Goal: Download file/media

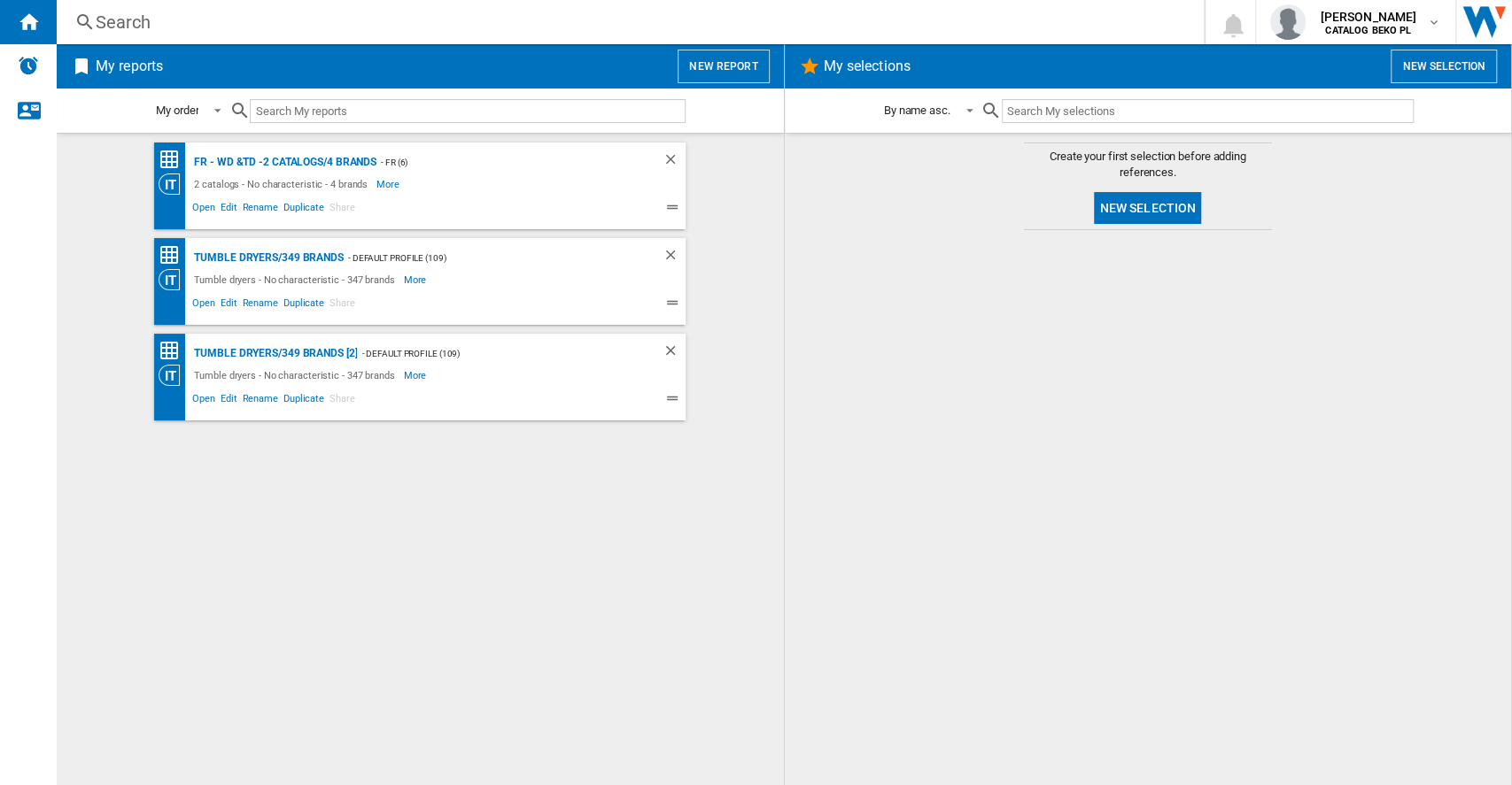
drag, startPoint x: 1419, startPoint y: 68, endPoint x: 1101, endPoint y: 386, distance: 449.7
click at [1150, 379] on div "My selections New selection By name asc. By name asc. By name desc. Create your…" at bounding box center [1149, 415] width 728 height 741
click at [742, 67] on button "New report" at bounding box center [724, 66] width 91 height 34
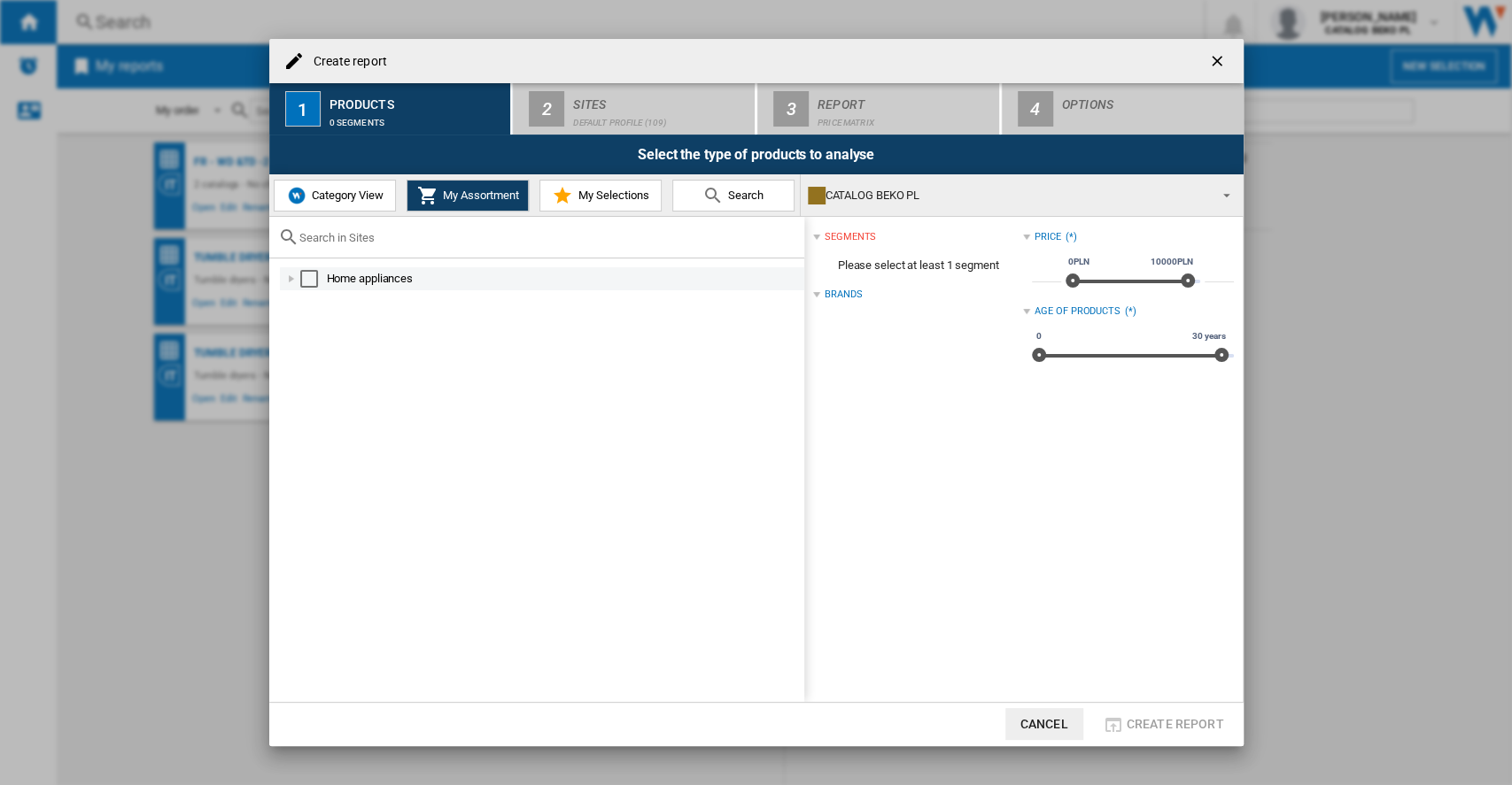
click at [293, 286] on div at bounding box center [292, 279] width 18 height 18
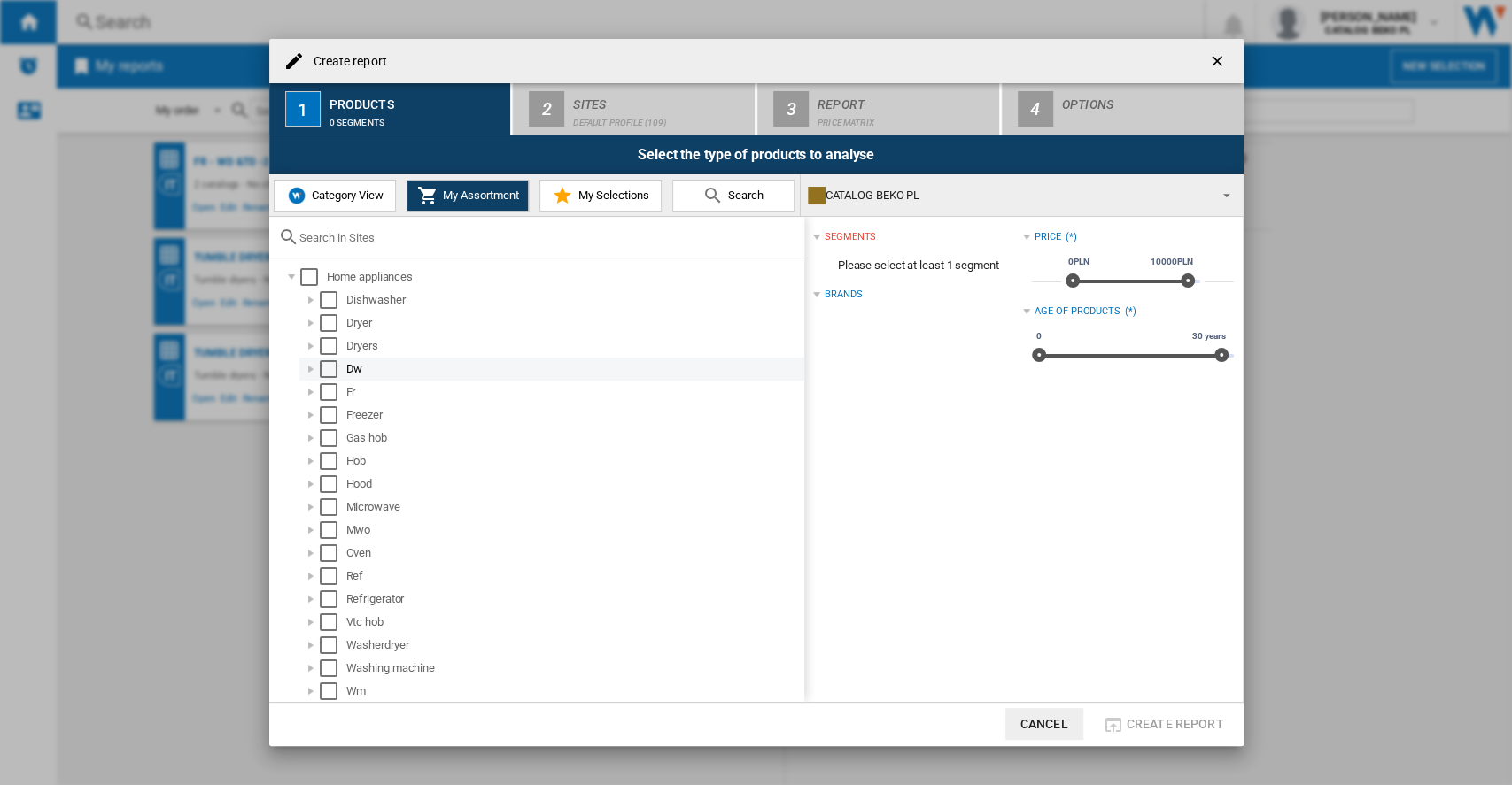
scroll to position [3, 0]
click at [376, 193] on span "Category View" at bounding box center [345, 195] width 76 height 13
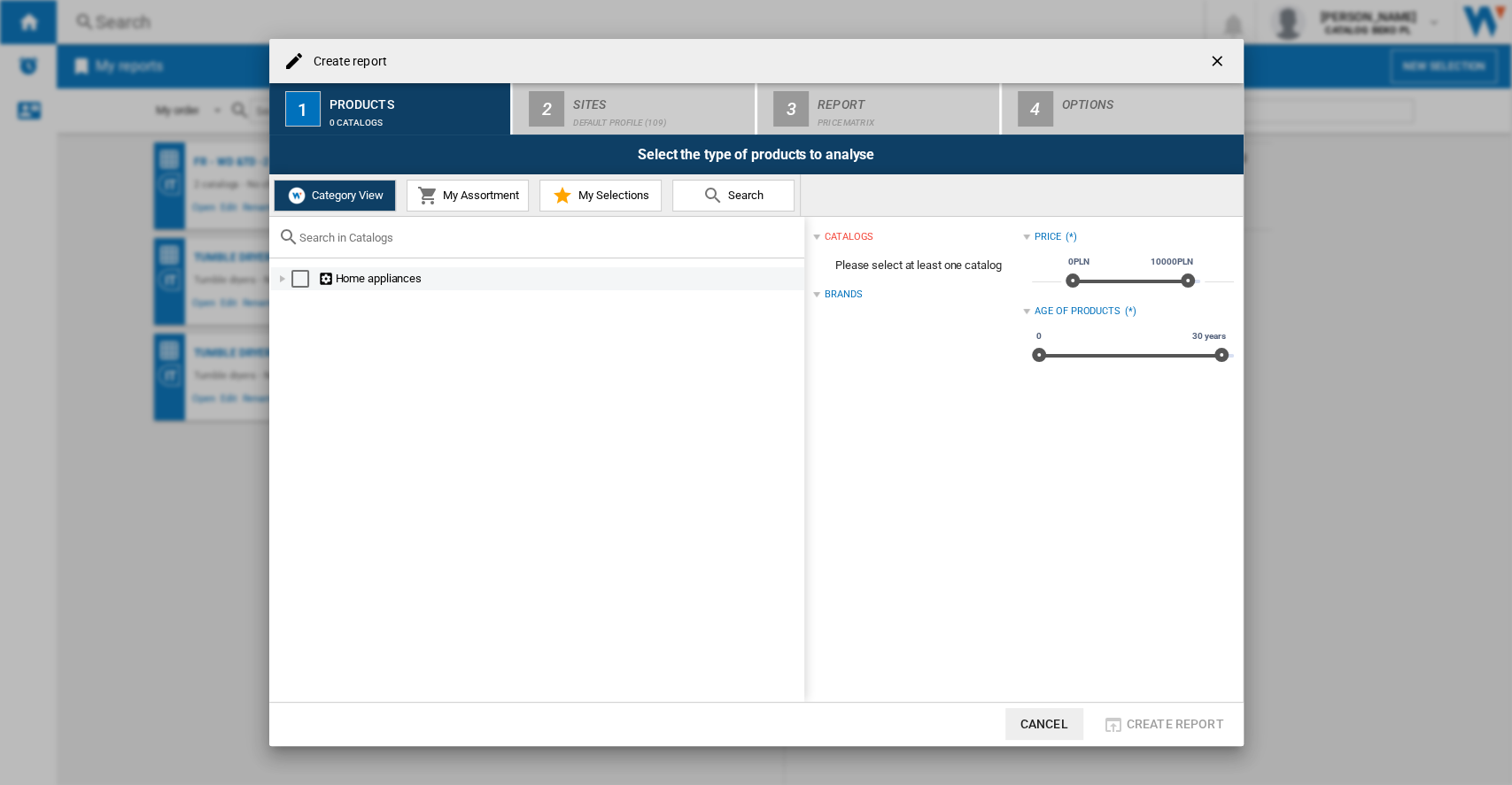
click at [277, 275] on div at bounding box center [283, 279] width 18 height 18
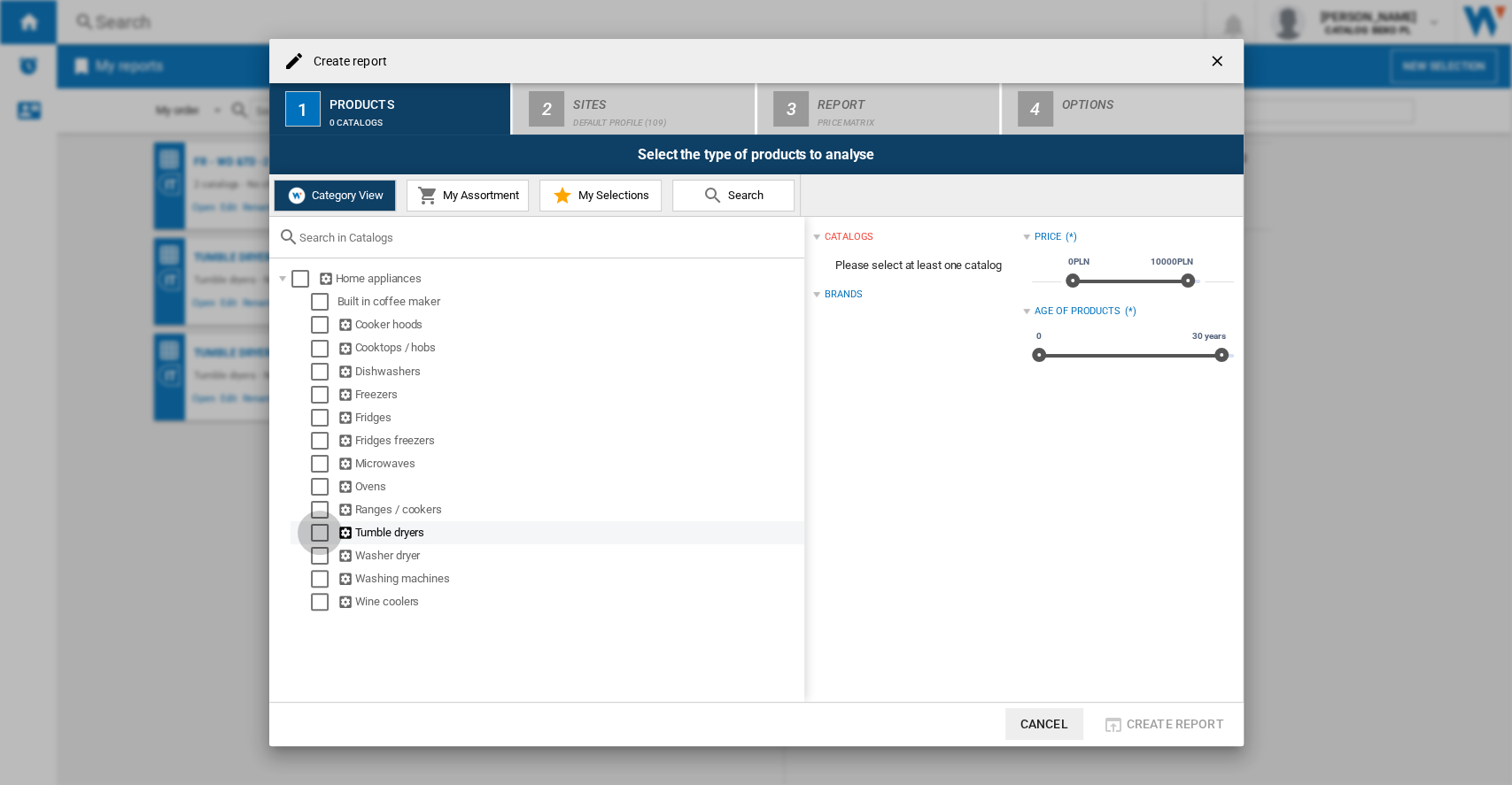
click at [311, 538] on div "Select" at bounding box center [320, 533] width 18 height 18
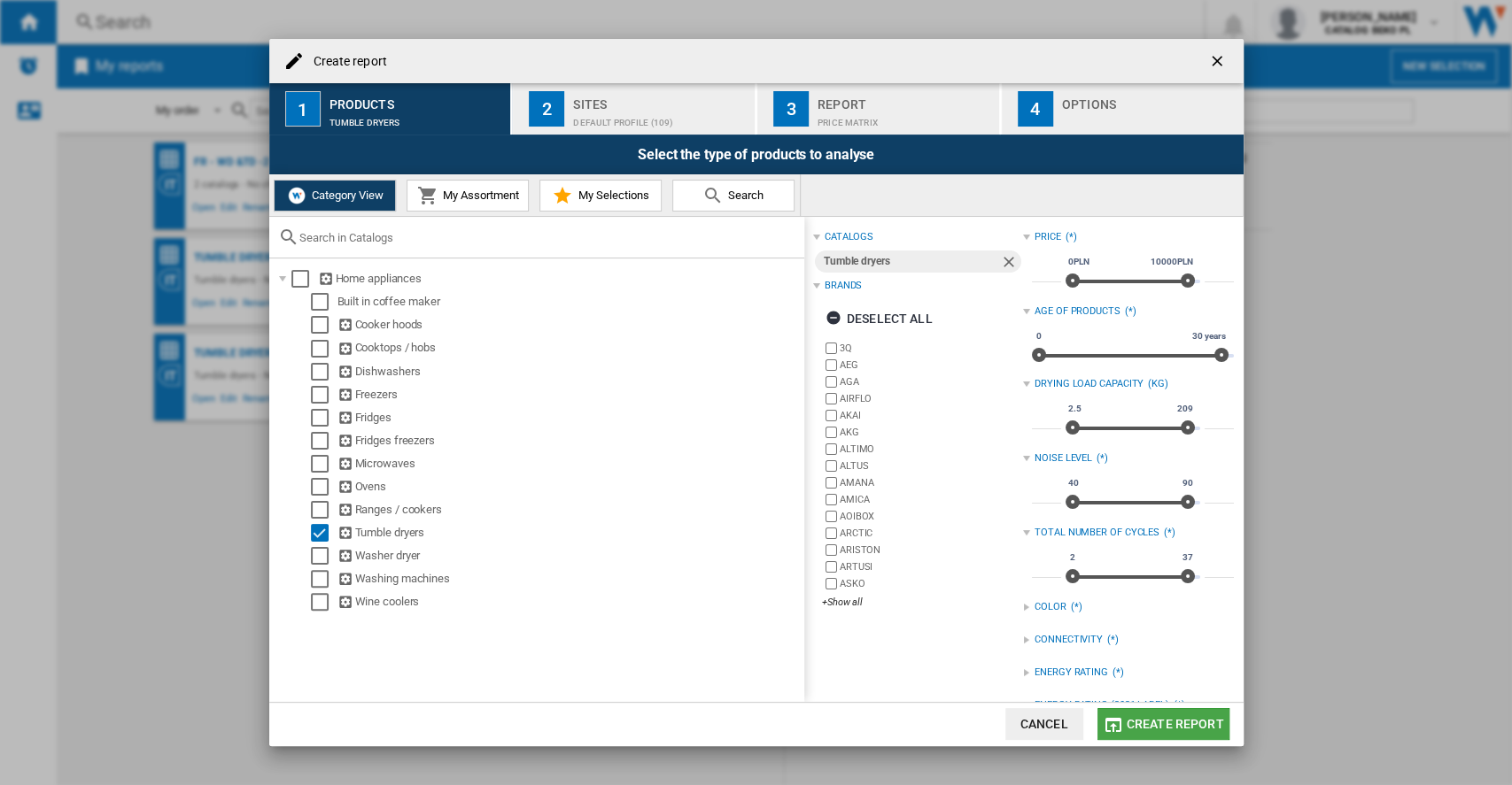
click at [1191, 720] on span "Create report" at bounding box center [1175, 724] width 97 height 14
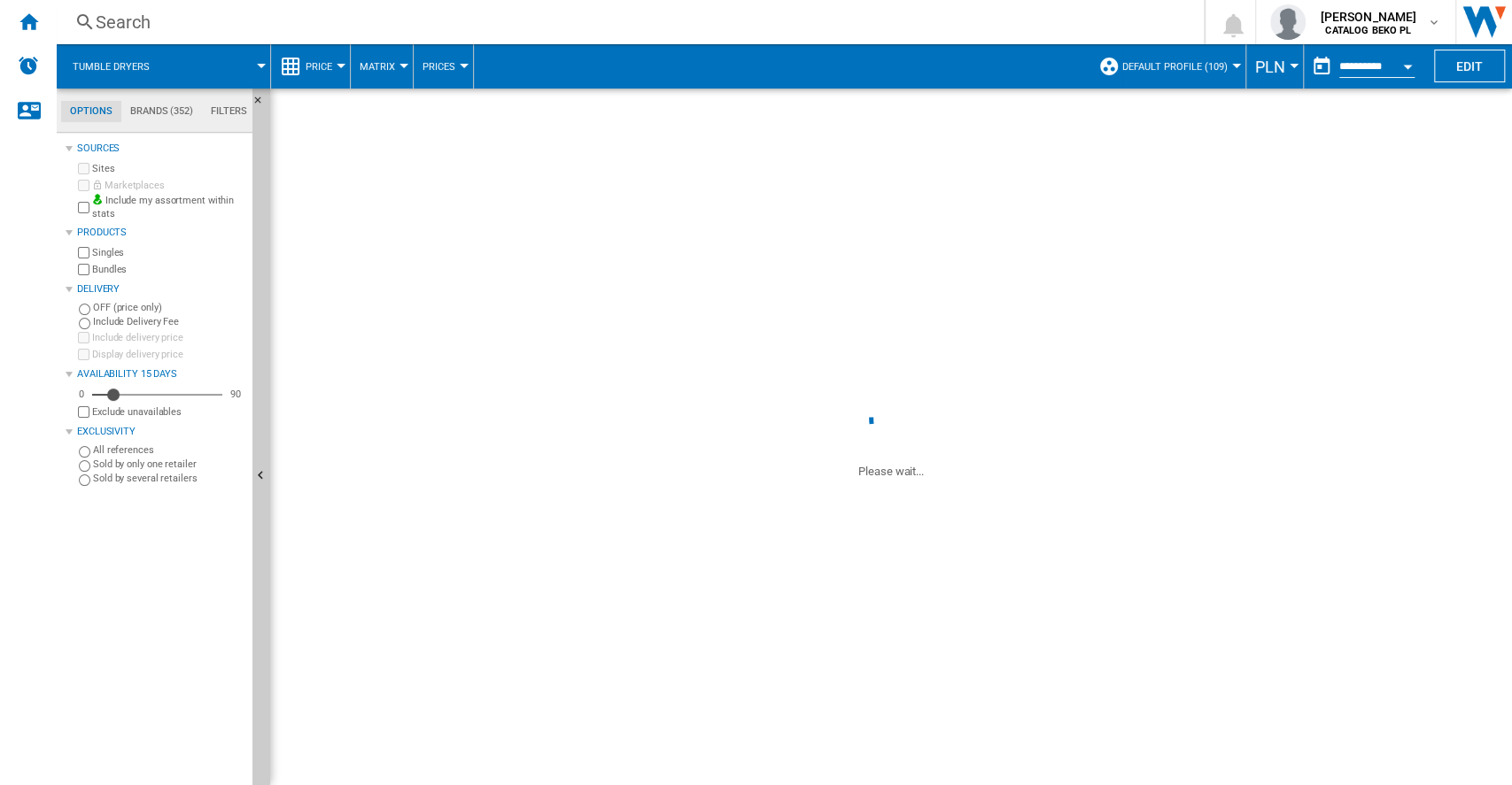
click at [1276, 69] on span "PLN" at bounding box center [1270, 66] width 30 height 19
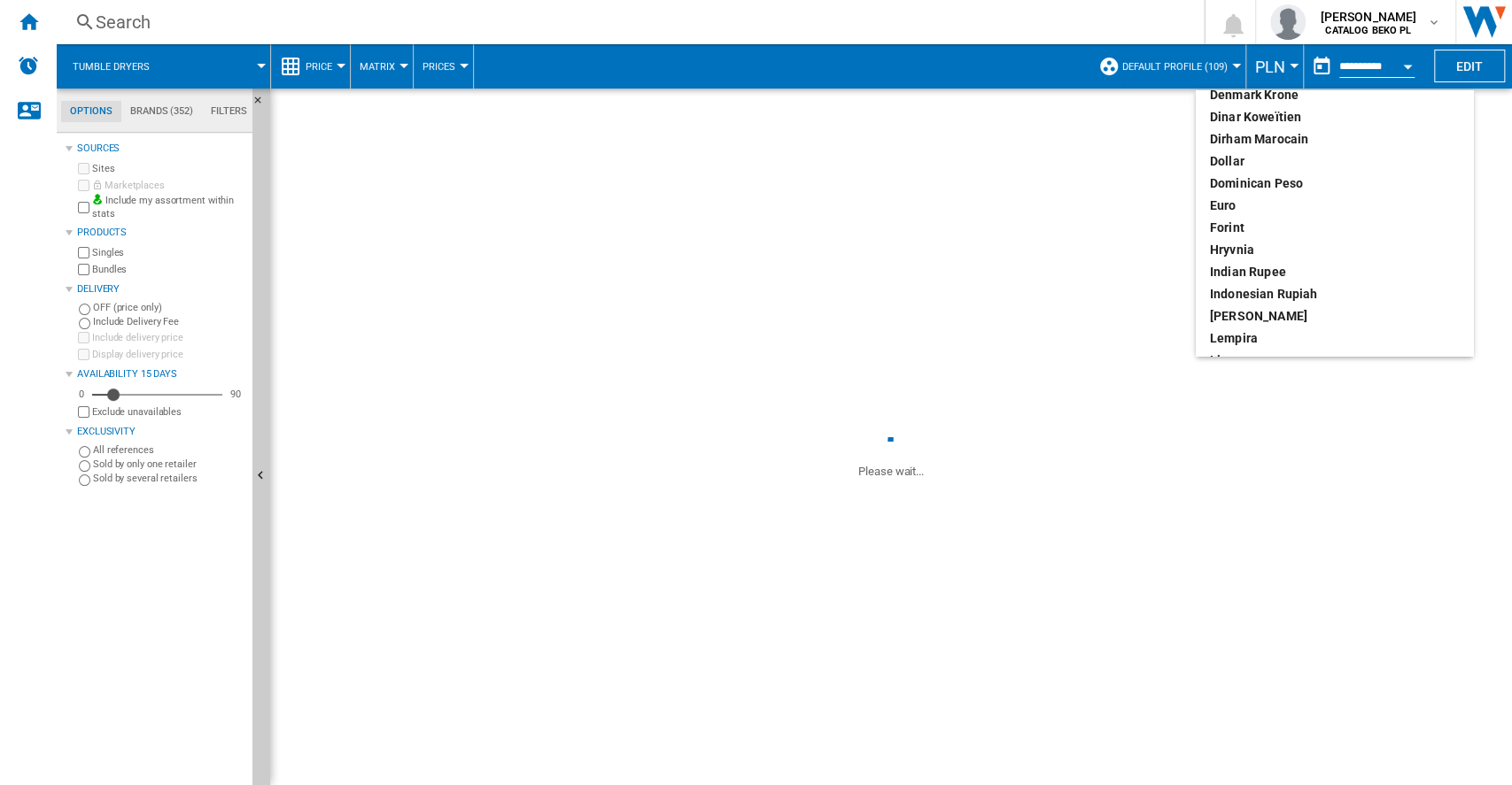
scroll to position [227, 0]
click at [1262, 65] on md-backdrop at bounding box center [756, 392] width 1512 height 785
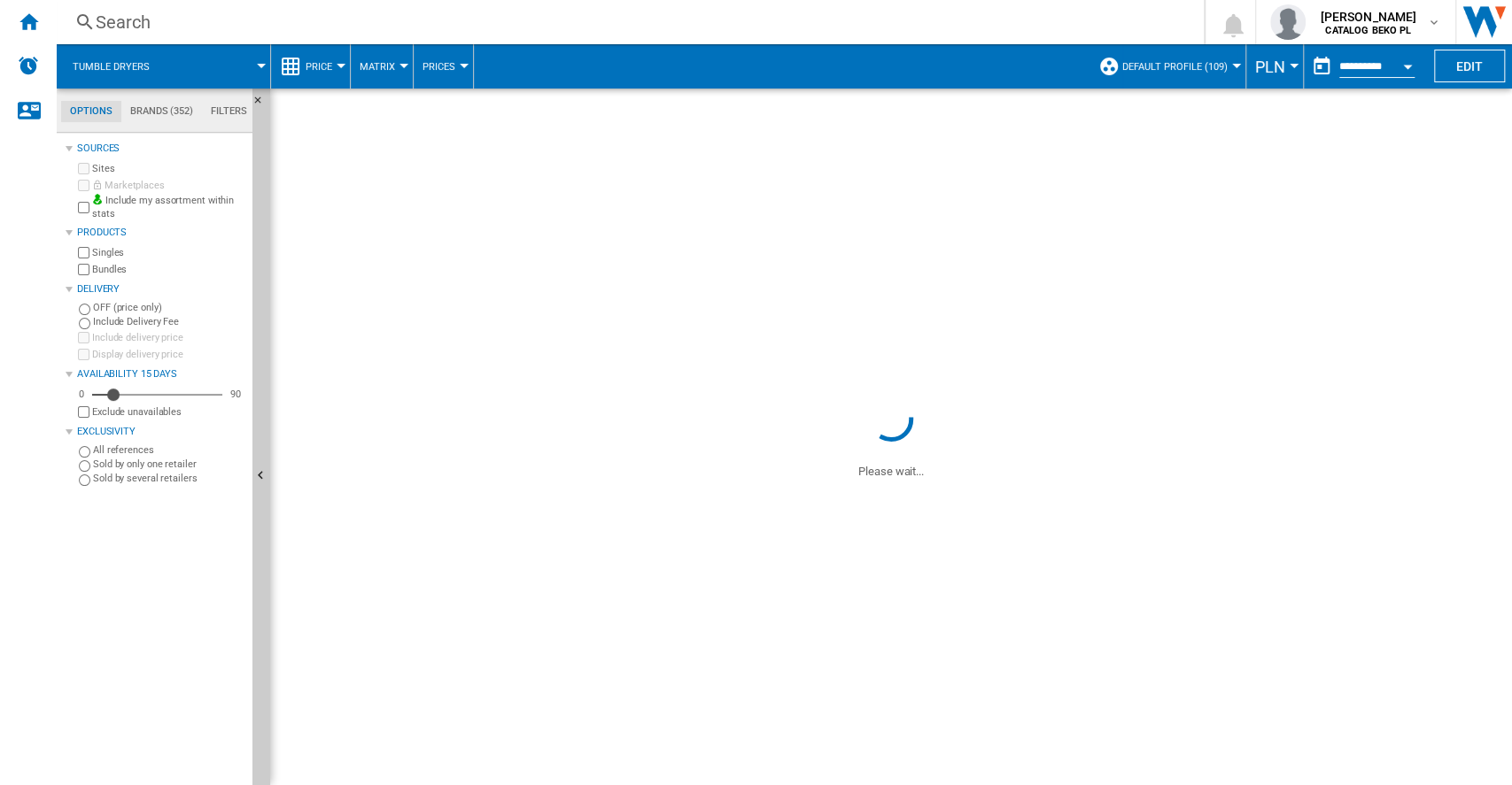
click at [1418, 62] on button "Open calendar" at bounding box center [1408, 64] width 32 height 32
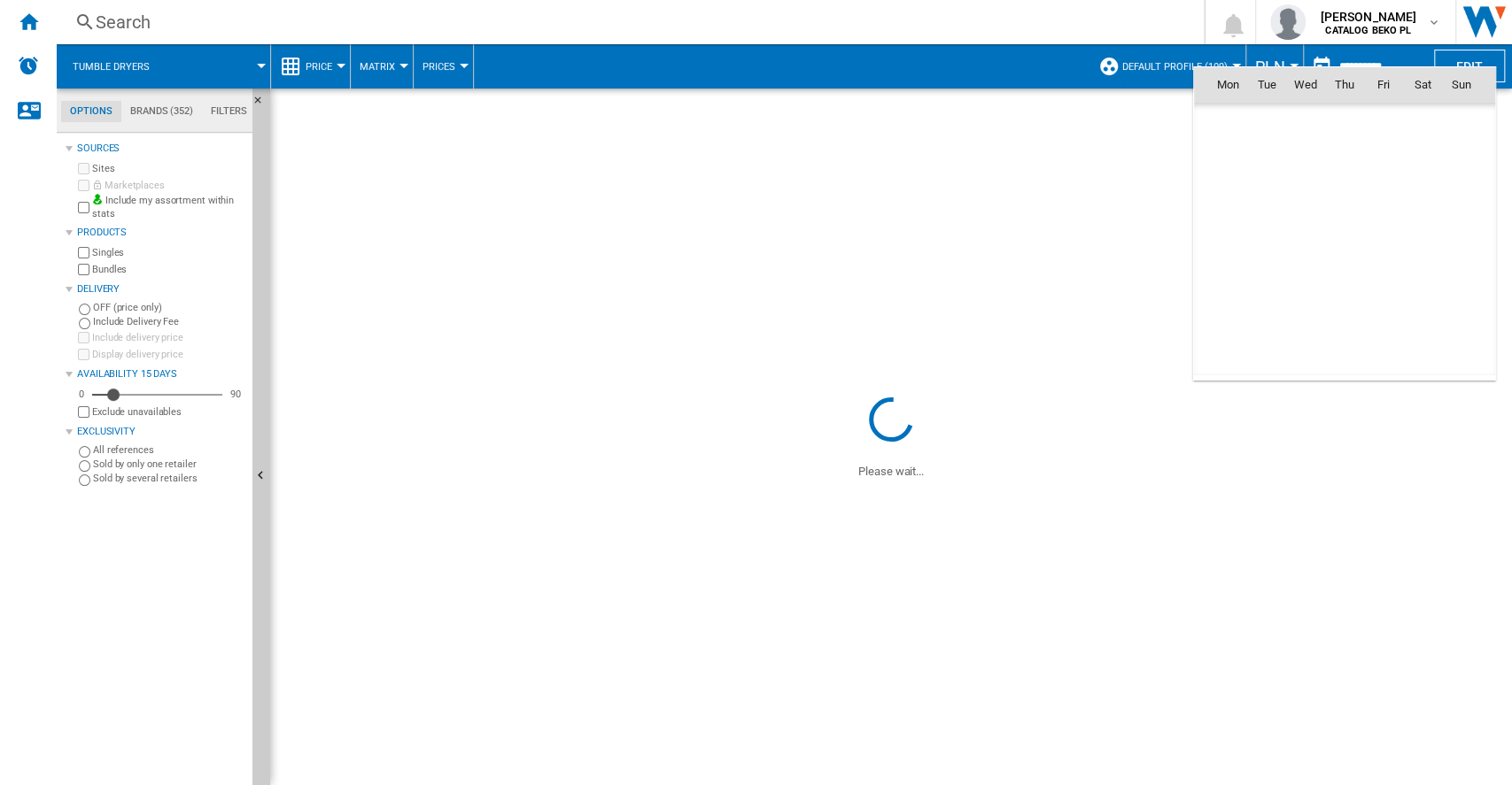
scroll to position [8447, 0]
click at [1456, 200] on span "14" at bounding box center [1461, 201] width 36 height 36
type input "**********"
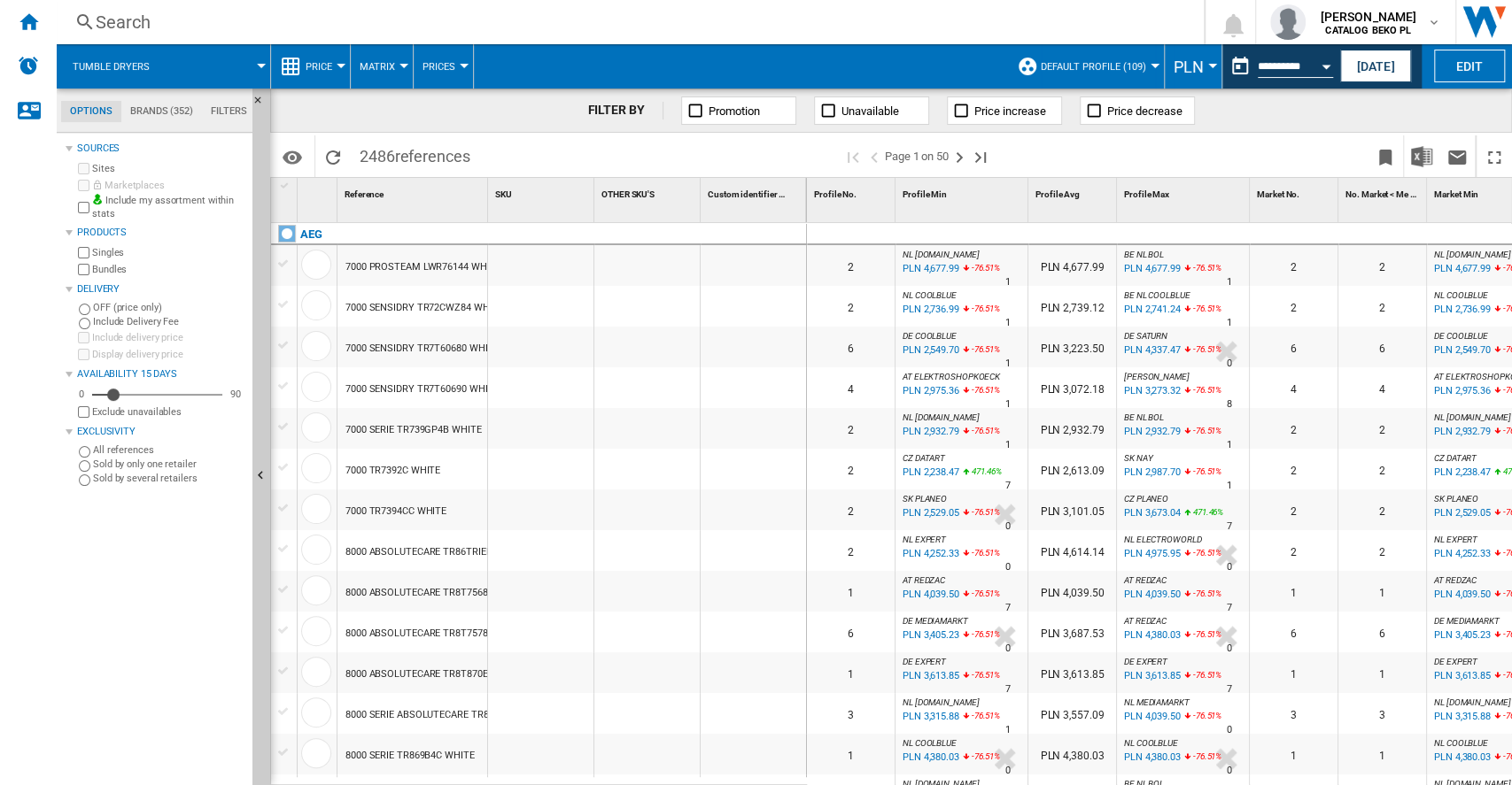
click at [1190, 65] on span "PLN" at bounding box center [1188, 66] width 30 height 19
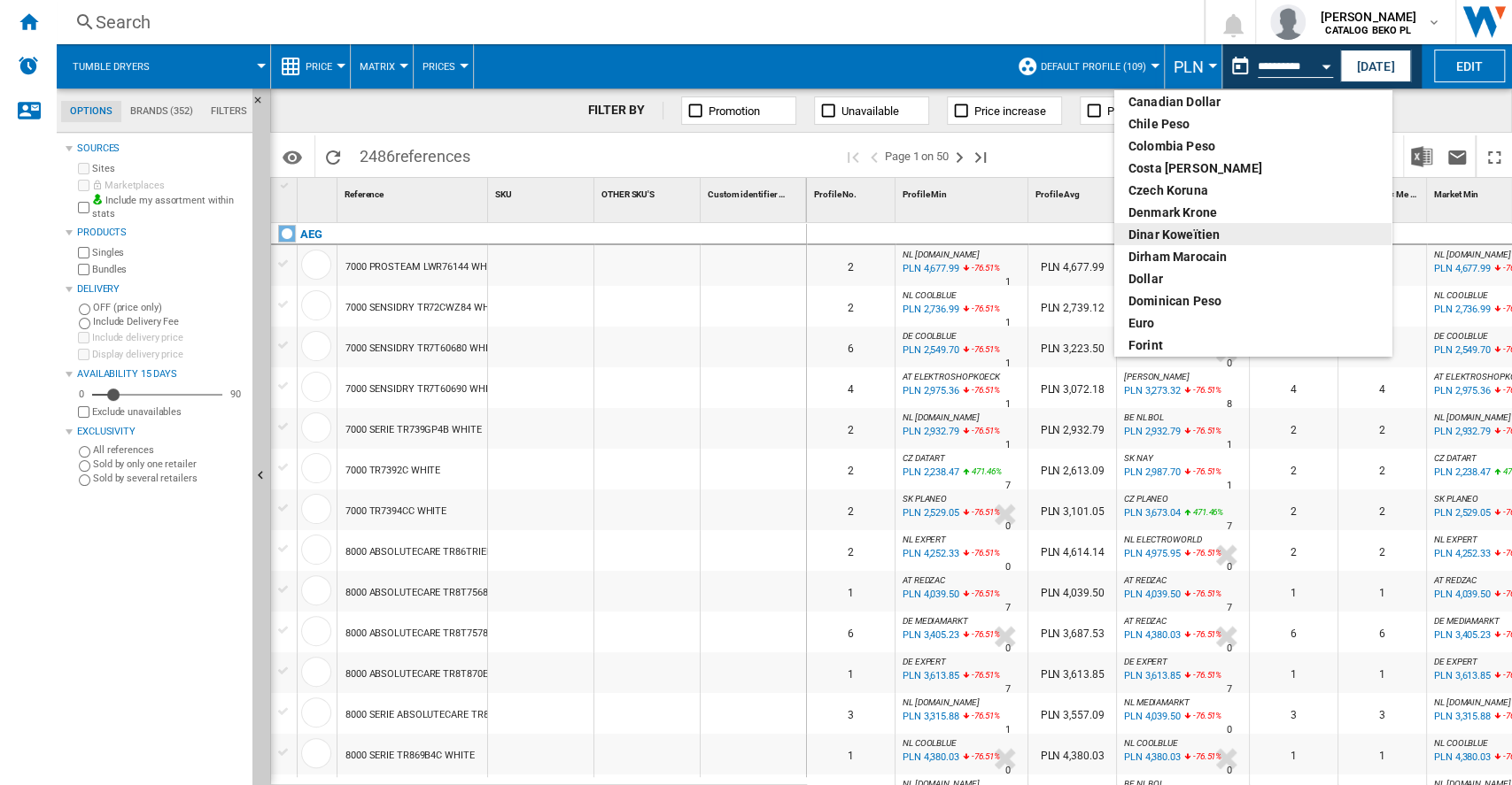
scroll to position [235, 0]
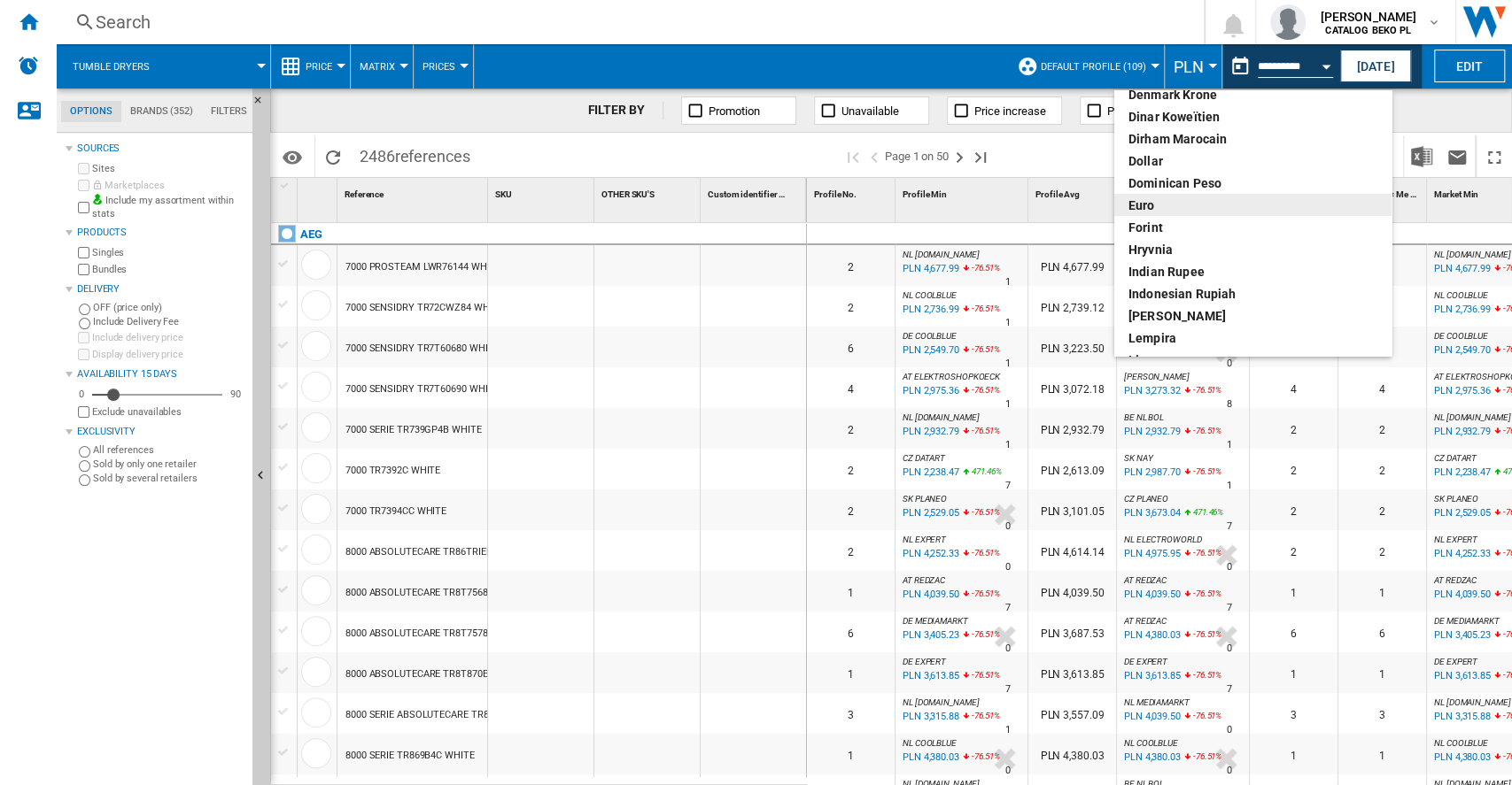
click at [1192, 209] on div "euro" at bounding box center [1253, 205] width 249 height 18
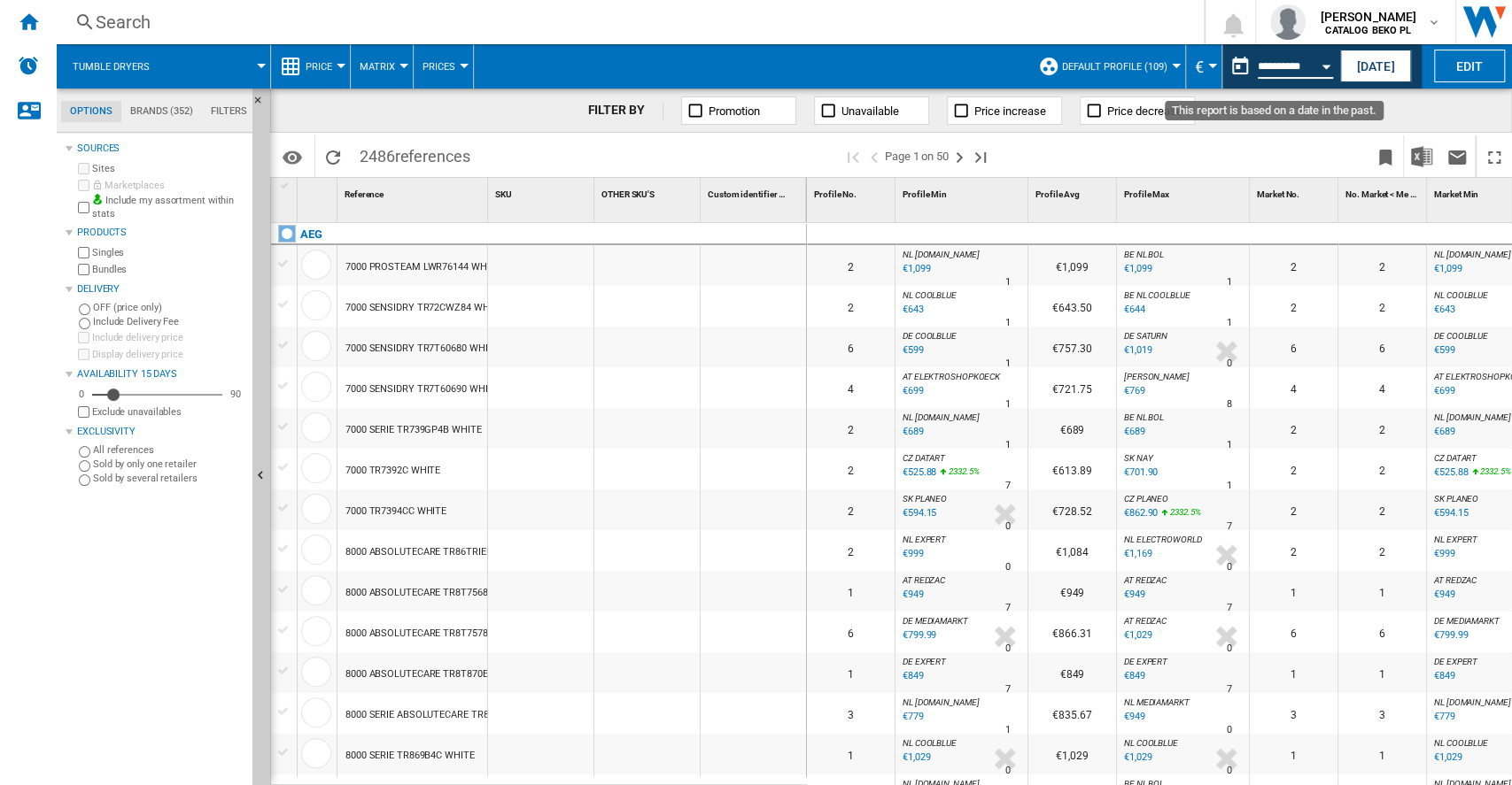
click at [1283, 62] on input "**********" at bounding box center [1296, 69] width 75 height 16
click at [1330, 67] on button "Open calendar" at bounding box center [1326, 64] width 32 height 32
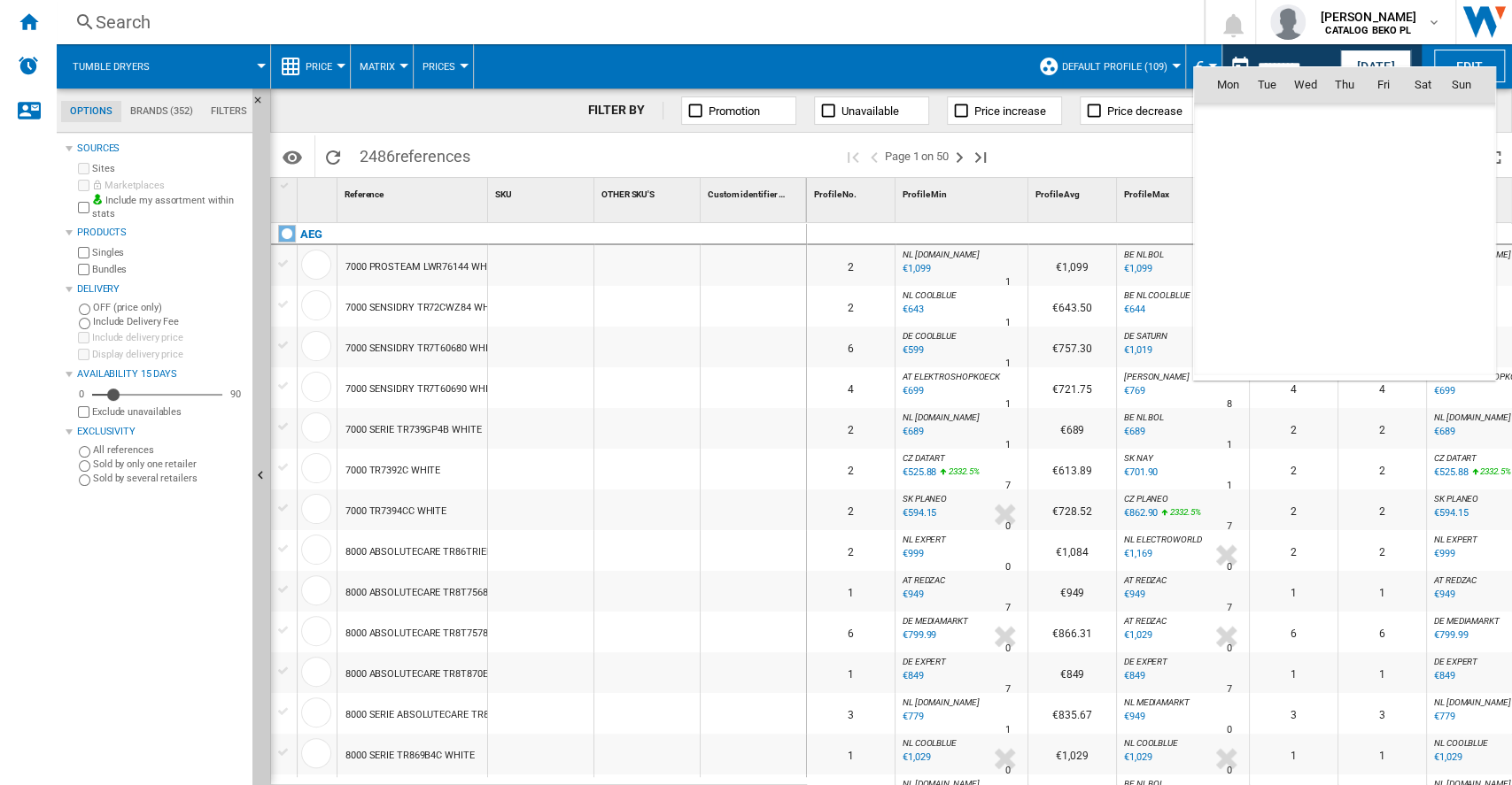
scroll to position [8447, 0]
click at [1432, 202] on span "13" at bounding box center [1423, 201] width 36 height 36
type input "**********"
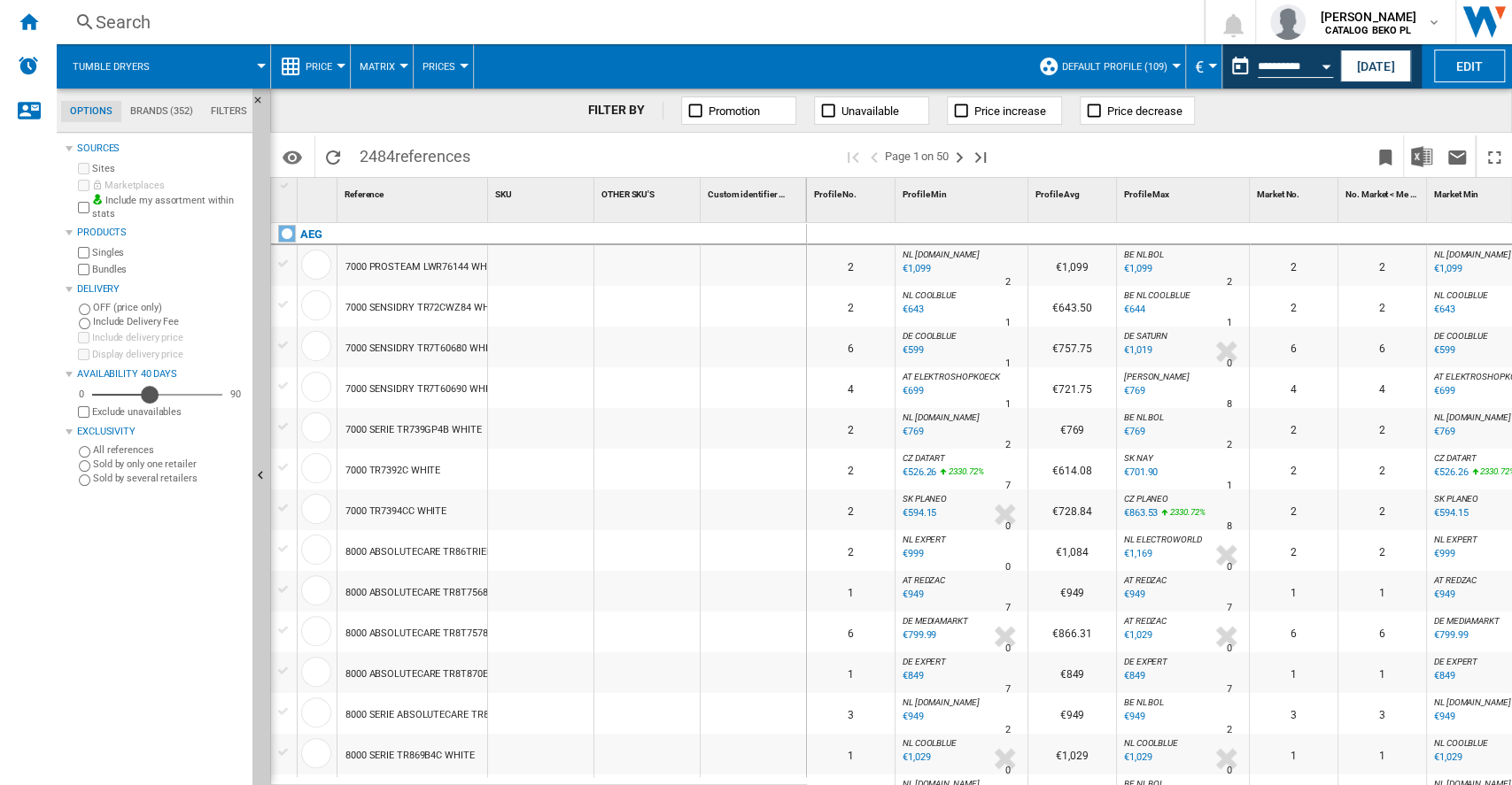
drag, startPoint x: 111, startPoint y: 395, endPoint x: 155, endPoint y: 396, distance: 44.0
click at [155, 396] on div "Availability" at bounding box center [150, 395] width 18 height 18
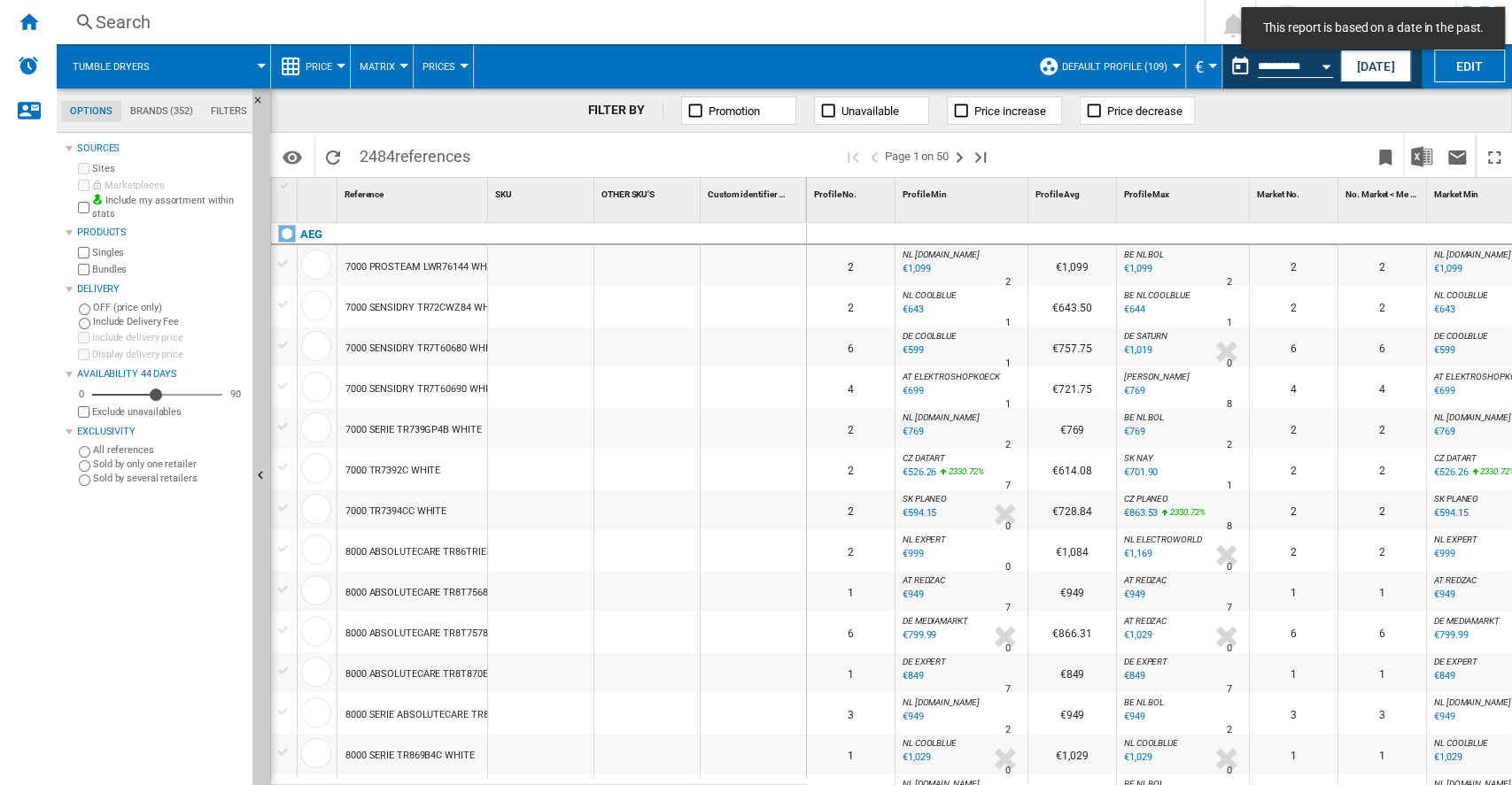
click at [1311, 71] on button "Open calendar" at bounding box center [1326, 64] width 32 height 32
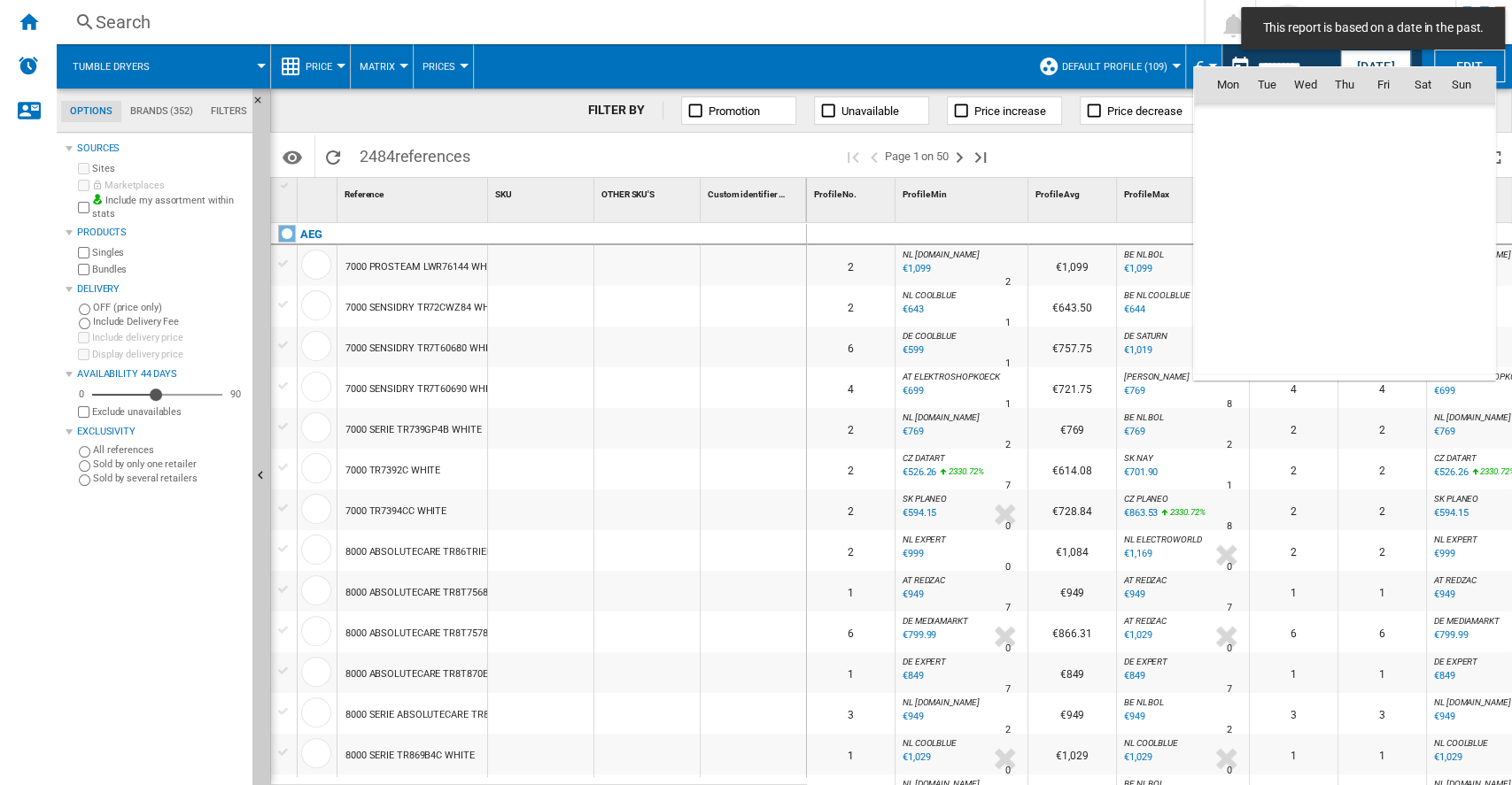
scroll to position [8447, 0]
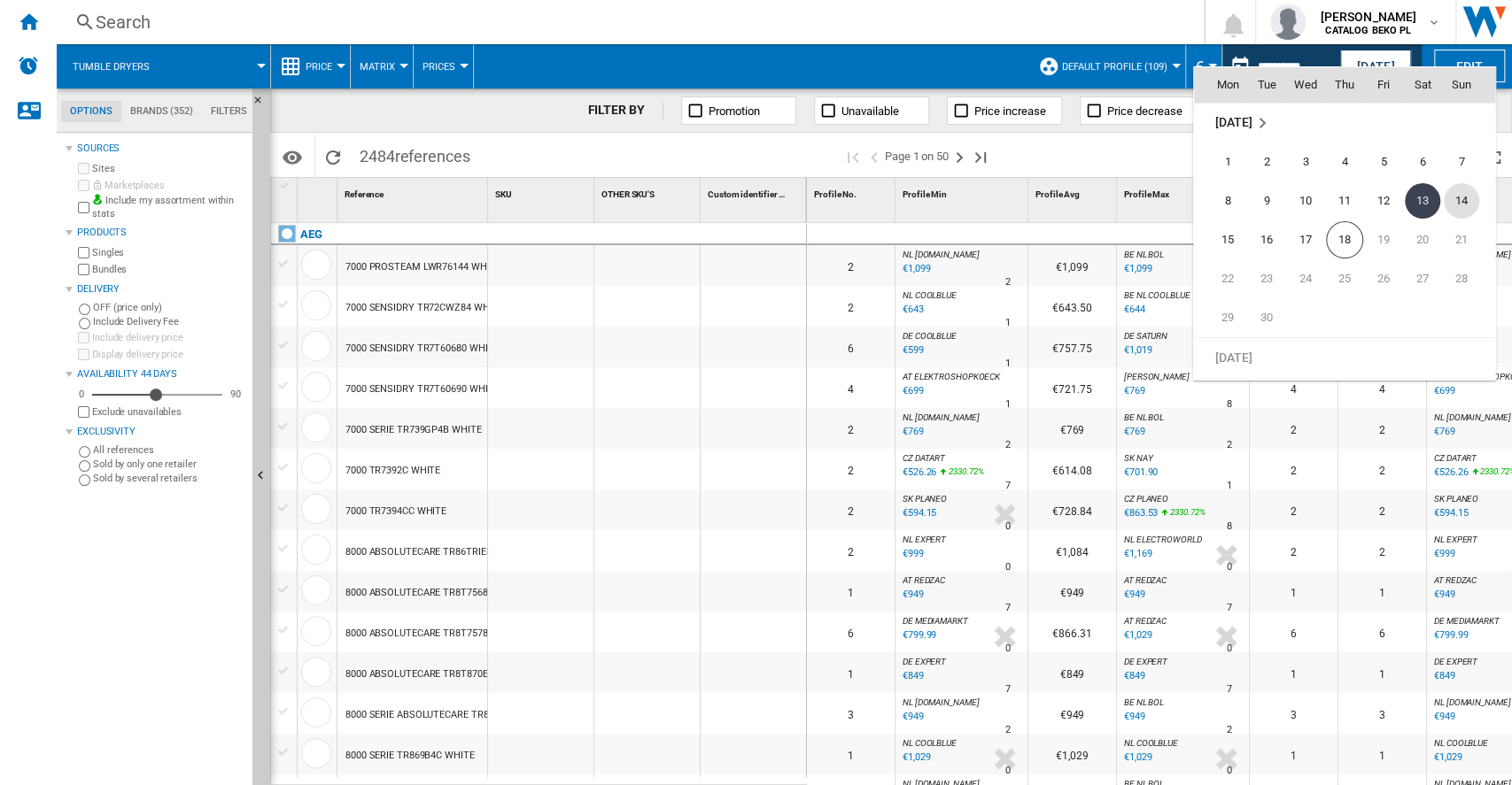
click at [1459, 202] on span "14" at bounding box center [1461, 201] width 36 height 36
type input "**********"
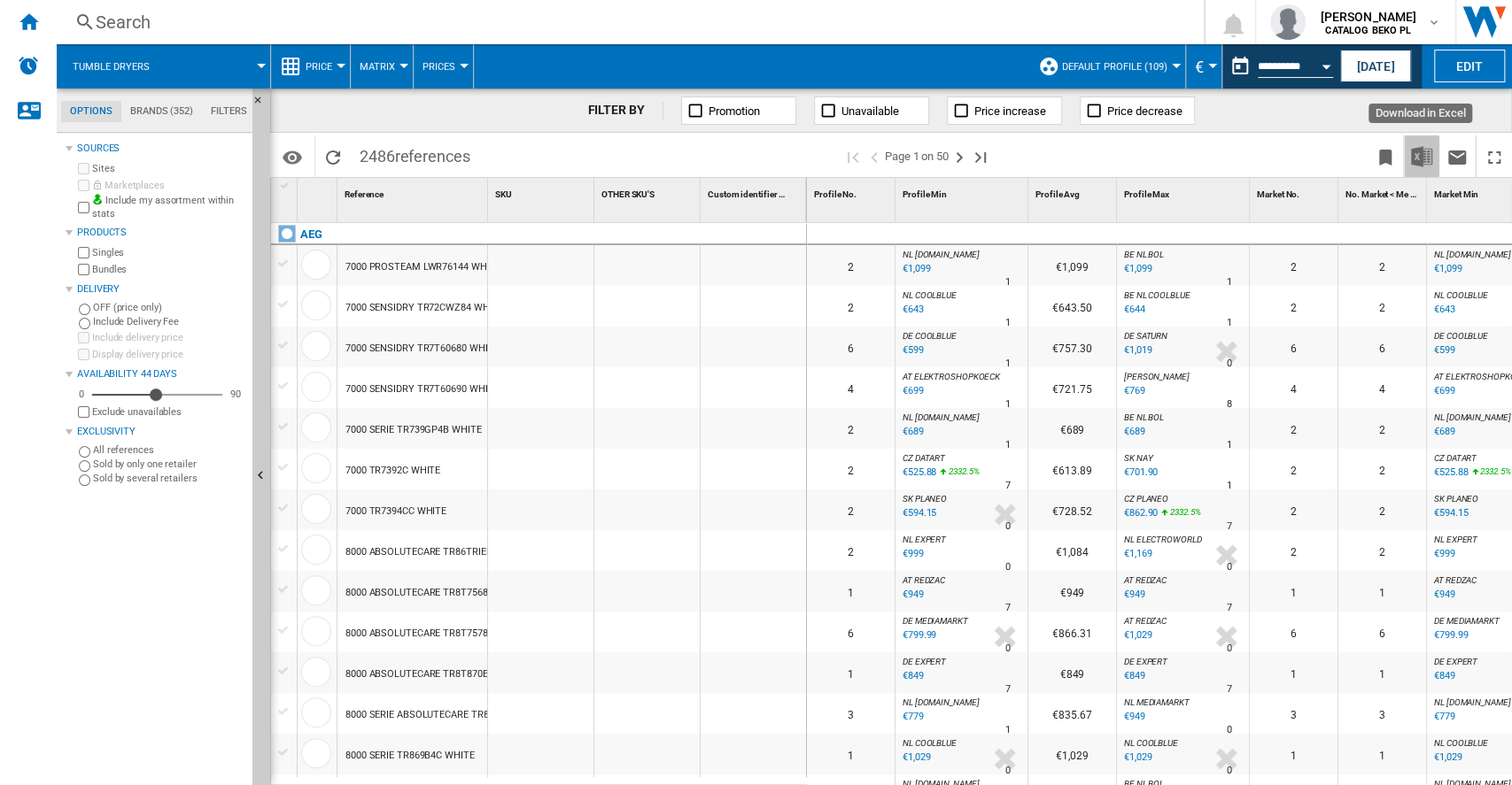
click at [1418, 152] on img "Download in Excel" at bounding box center [1421, 156] width 21 height 21
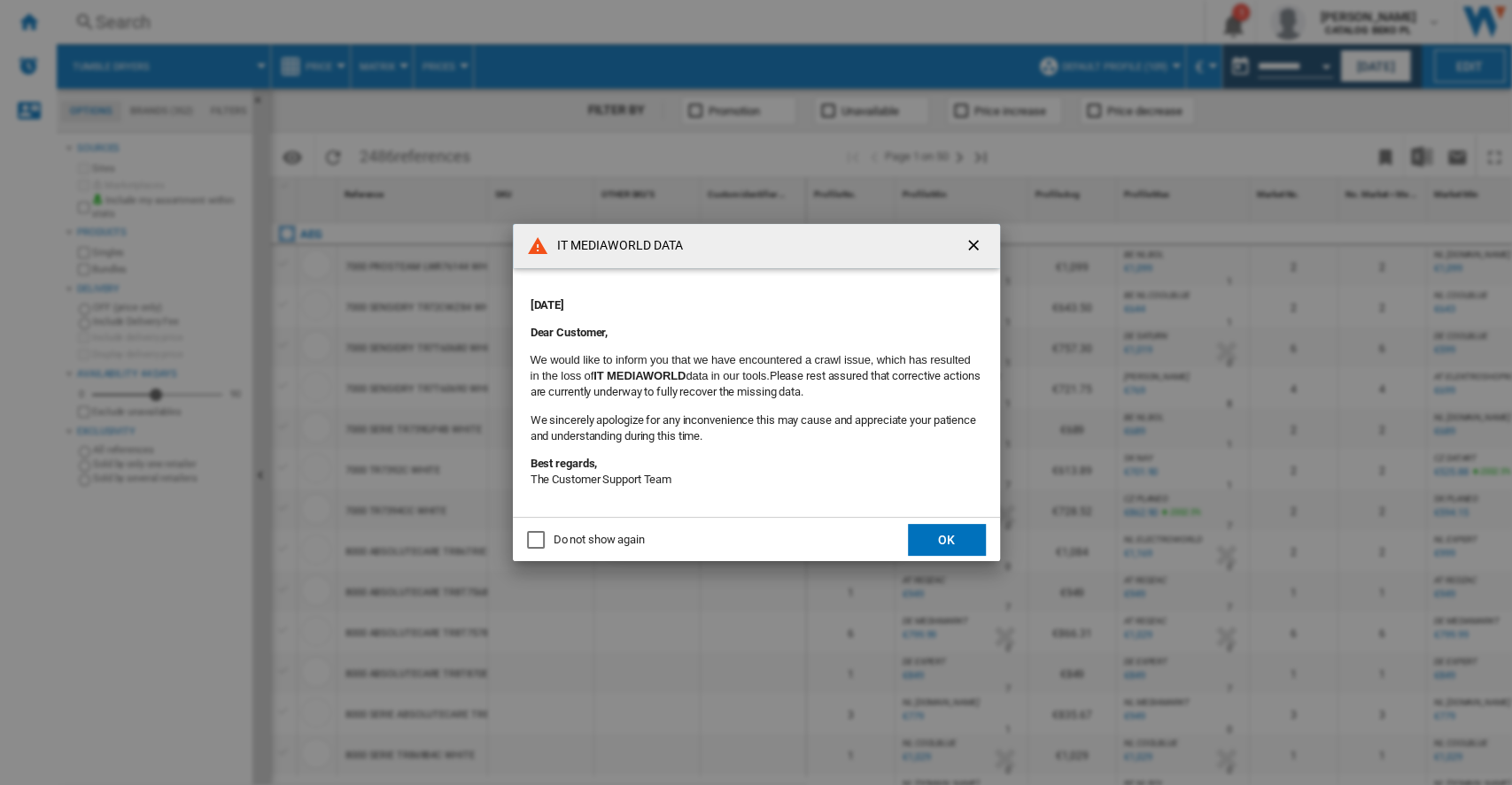
click at [826, 507] on body "In order to access Insight, please log out and log in again OK NEW Search Searc…" at bounding box center [756, 392] width 1512 height 785
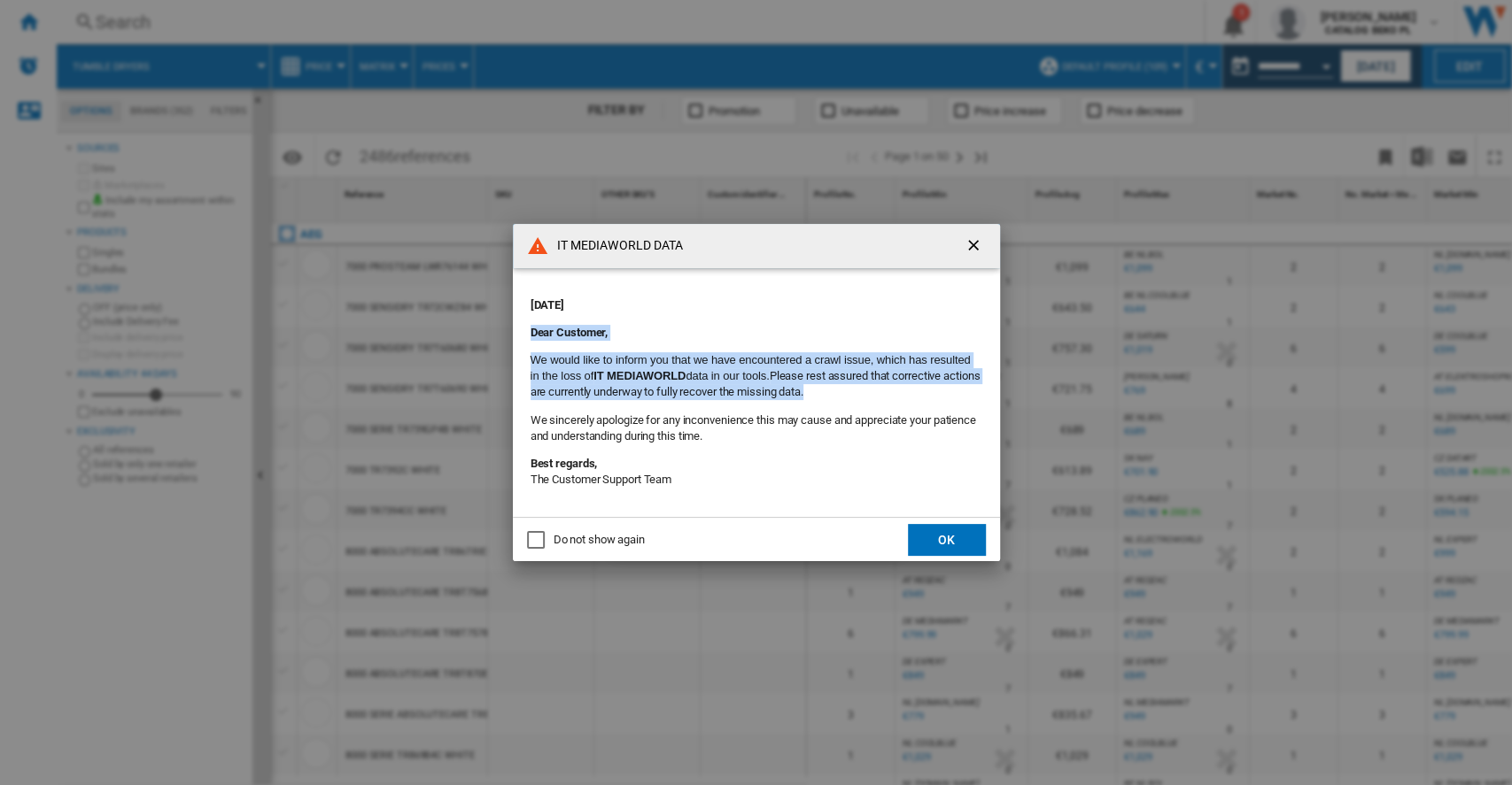
drag, startPoint x: 525, startPoint y: 327, endPoint x: 870, endPoint y: 387, distance: 350.2
click at [870, 387] on md-content "[DATE] Dear Customer, We would like to inform you that we have encountered a cr…" at bounding box center [756, 393] width 487 height 250
click at [870, 387] on p "We would like to inform you that we have encountered a crawl issue, which has r…" at bounding box center [756, 376] width 452 height 49
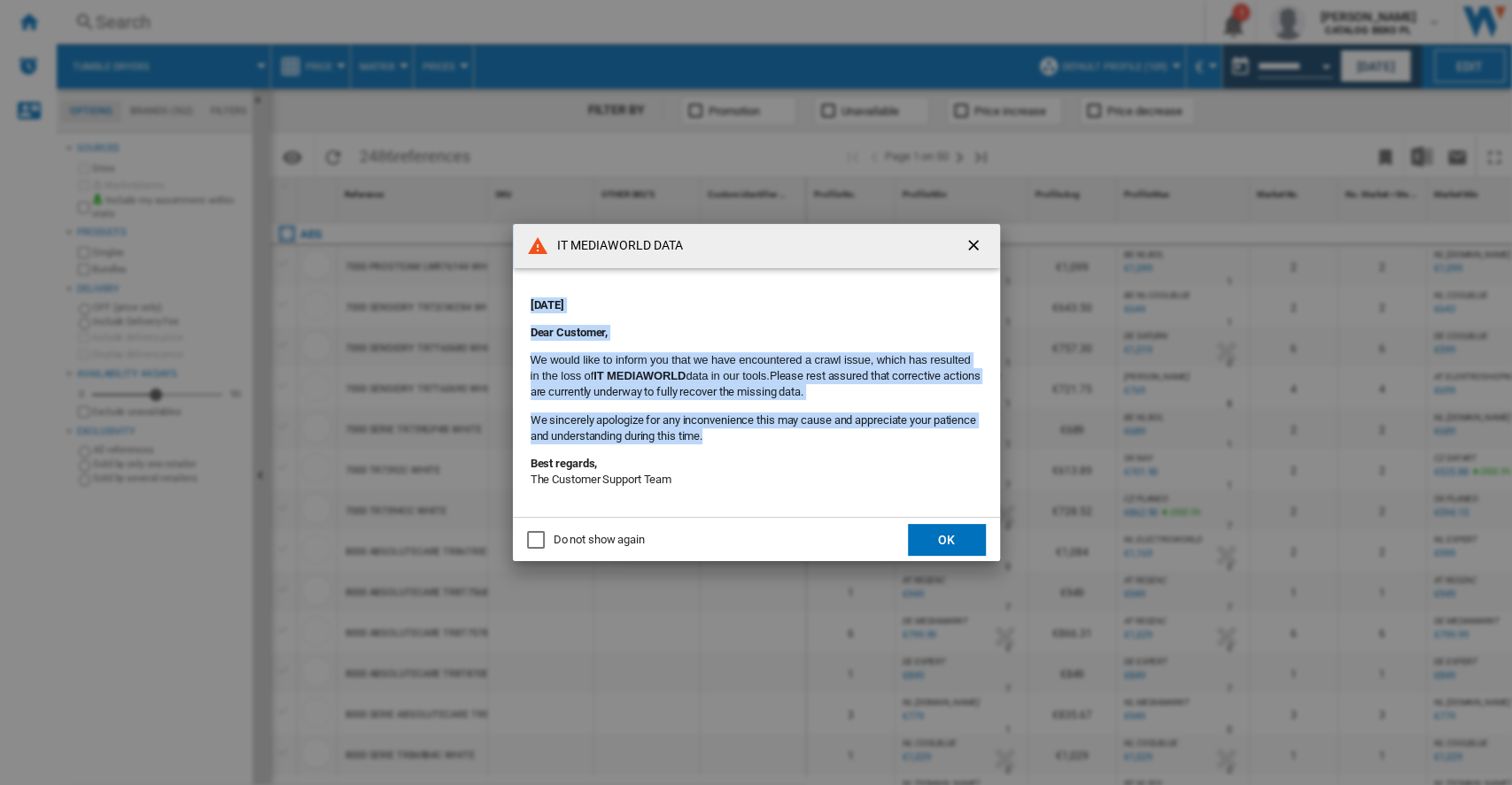
drag, startPoint x: 780, startPoint y: 436, endPoint x: 530, endPoint y: 301, distance: 284.1
click at [530, 301] on div "[DATE] Dear Customer, We would like to inform you that we have encountered a cr…" at bounding box center [756, 393] width 452 height 214
click at [631, 390] on p "We would like to inform you that we have encountered a crawl issue, which has r…" at bounding box center [756, 376] width 452 height 49
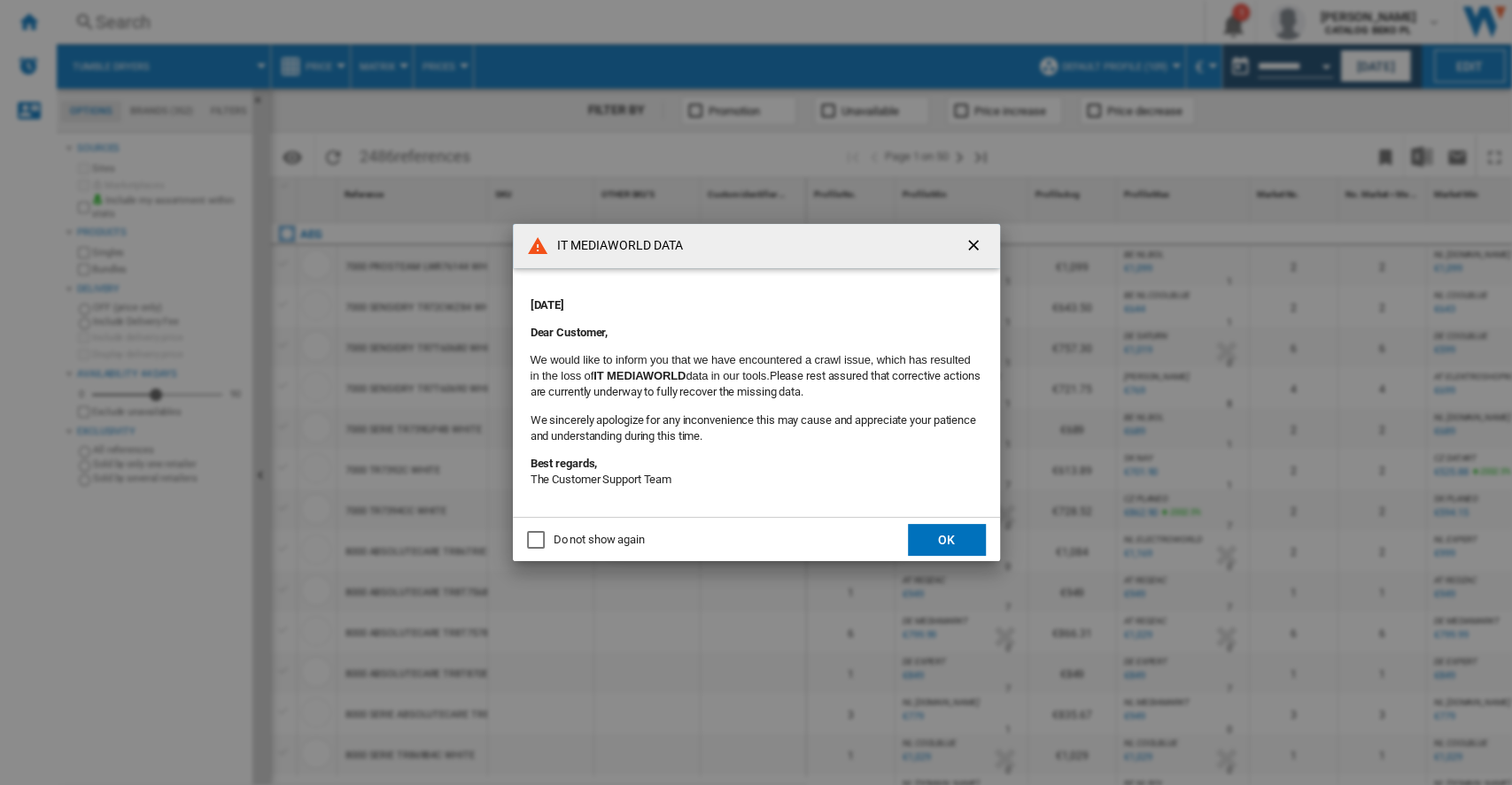
click at [581, 538] on div "Do not show again" at bounding box center [600, 540] width 91 height 16
click at [918, 530] on button "OK" at bounding box center [947, 540] width 78 height 32
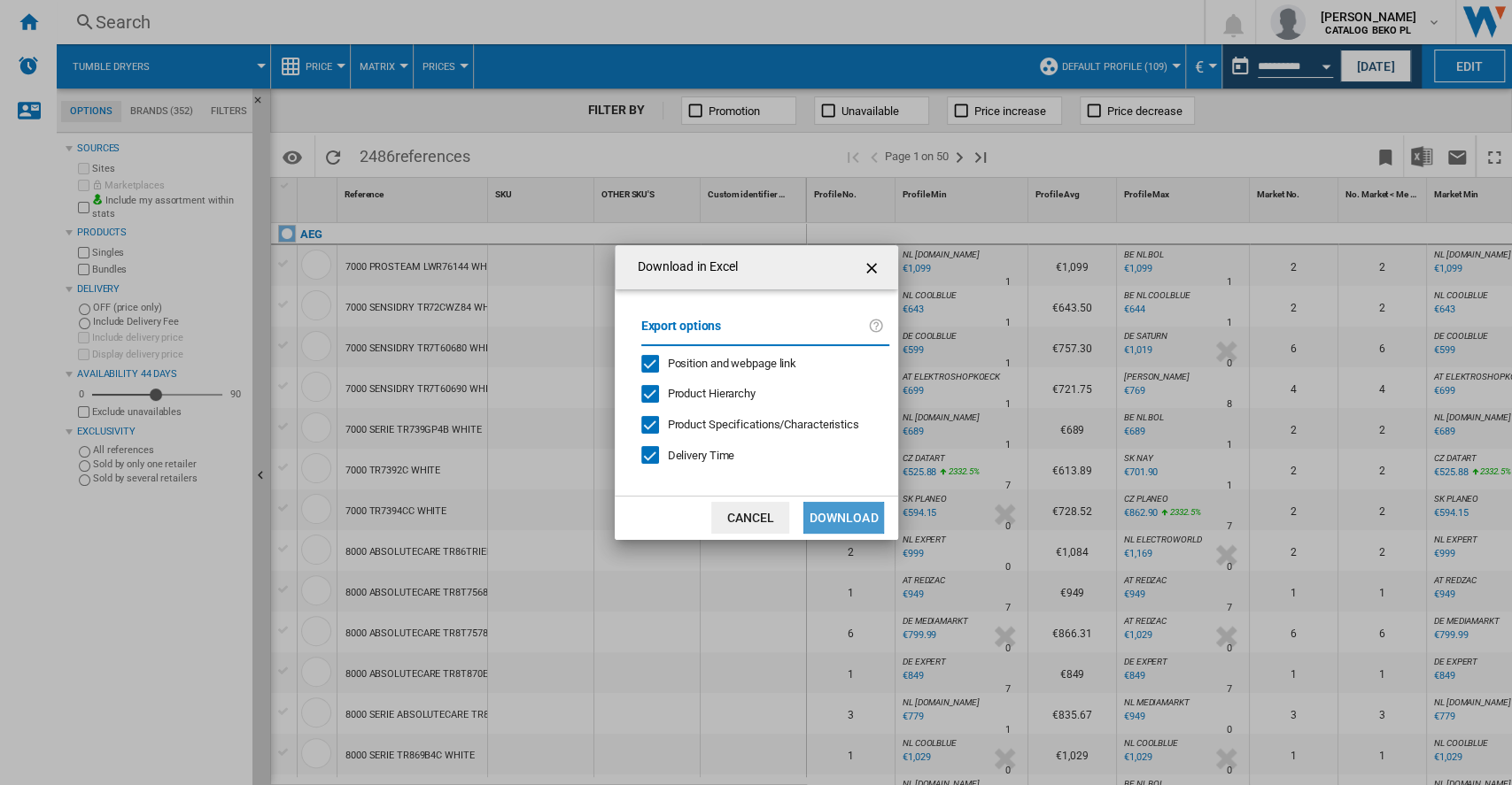
click at [851, 517] on button "Download" at bounding box center [843, 518] width 79 height 32
